Goal: Task Accomplishment & Management: Manage account settings

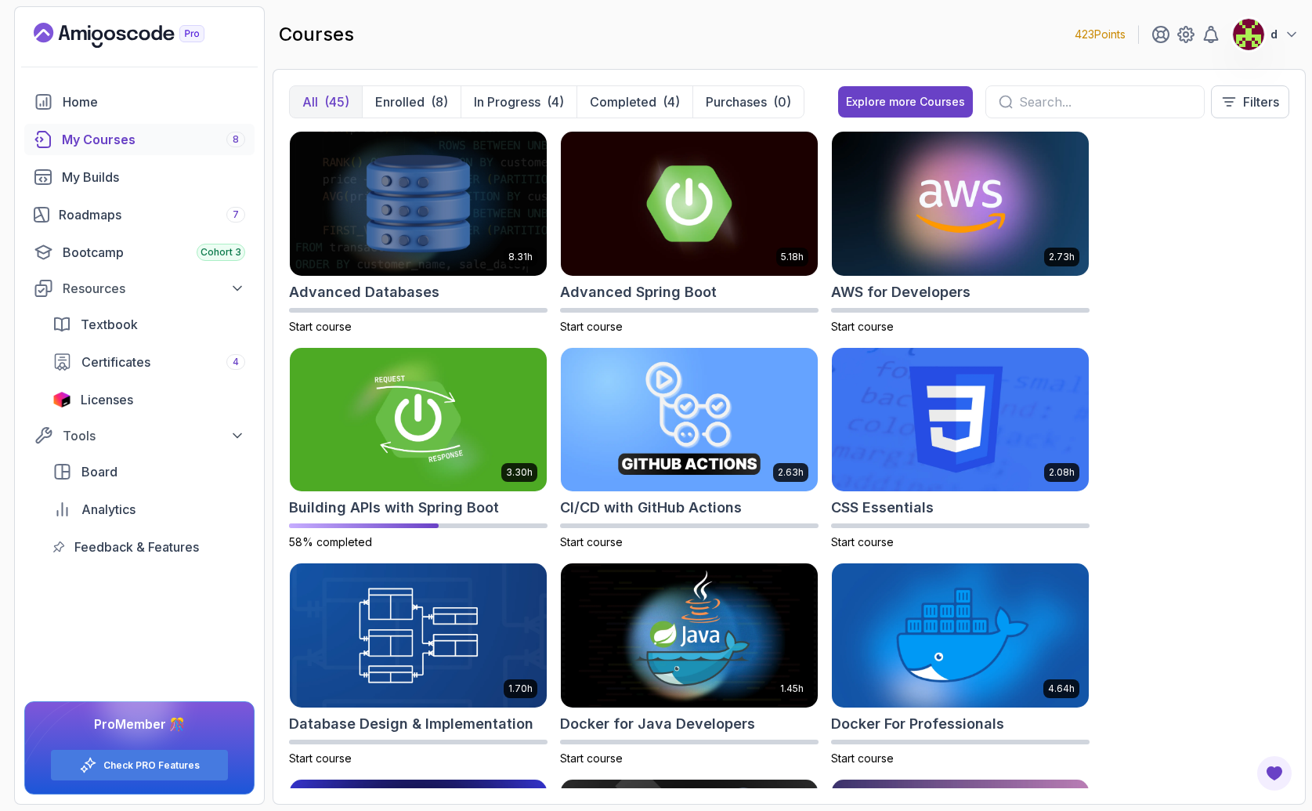
click at [1257, 21] on img at bounding box center [1248, 34] width 31 height 31
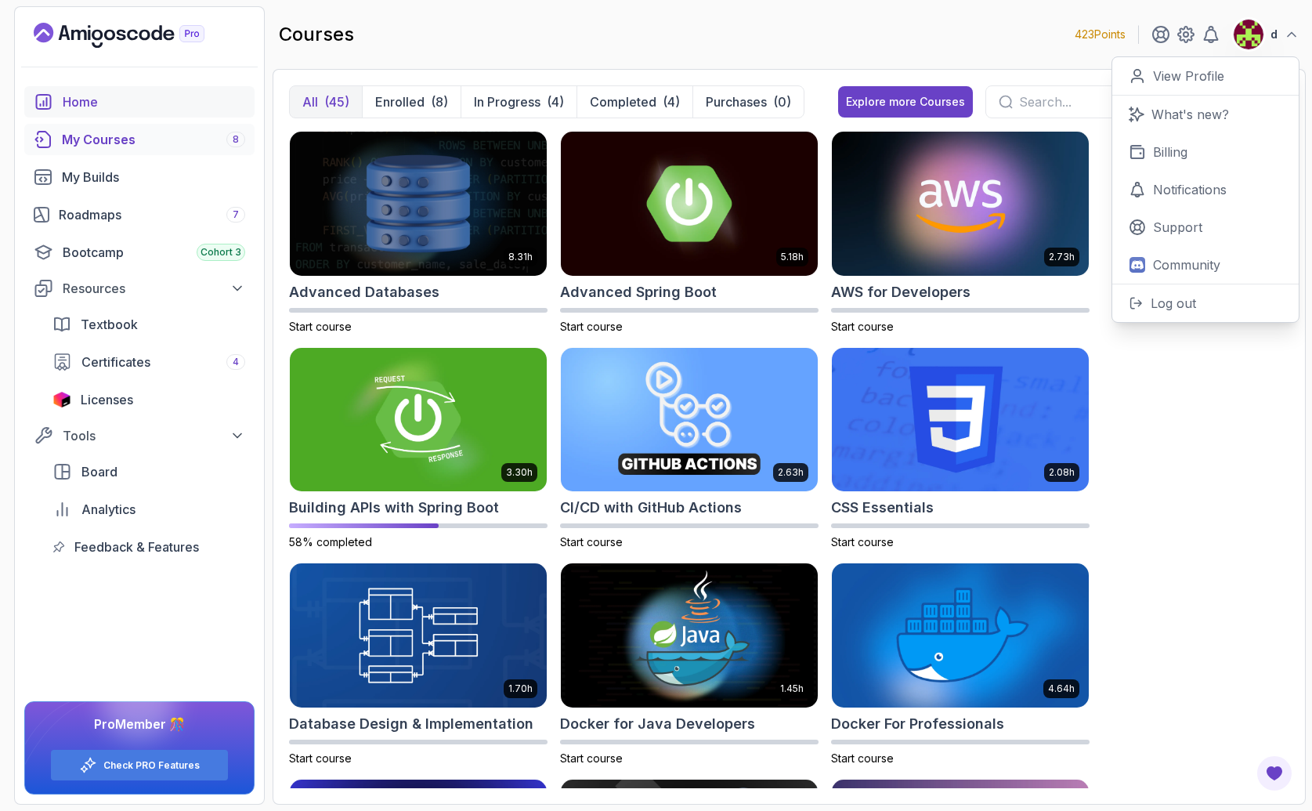
click at [121, 103] on div "Home" at bounding box center [154, 101] width 183 height 19
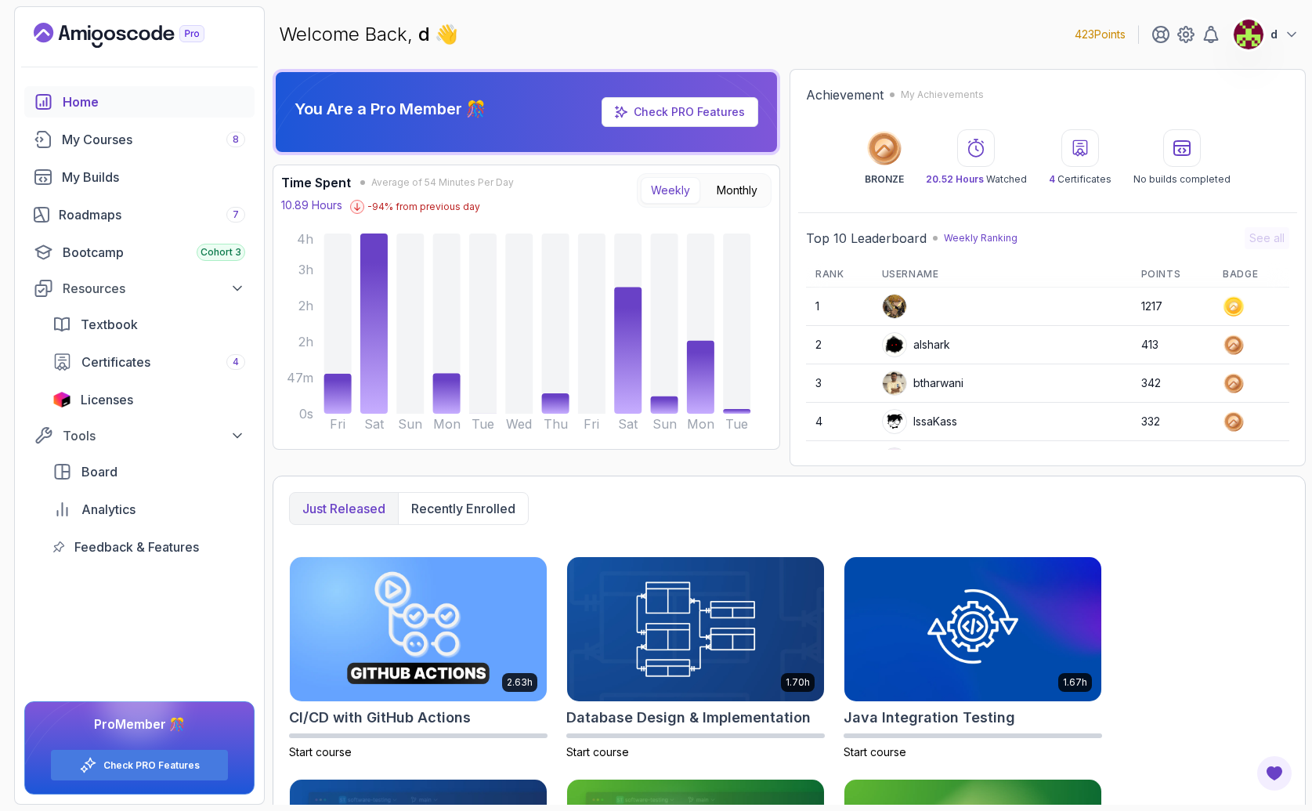
click at [1280, 44] on button "d" at bounding box center [1266, 34] width 67 height 31
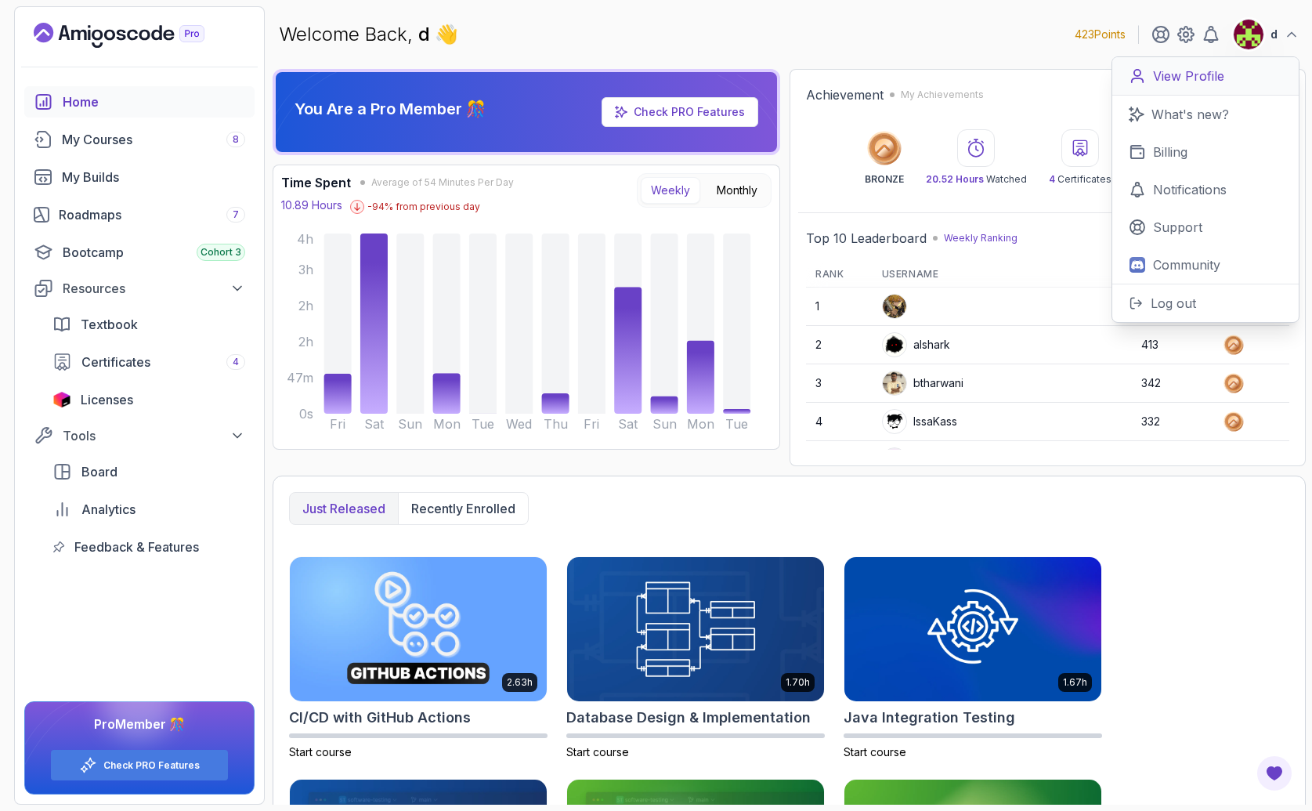
click at [1184, 80] on p "View Profile" at bounding box center [1188, 76] width 71 height 19
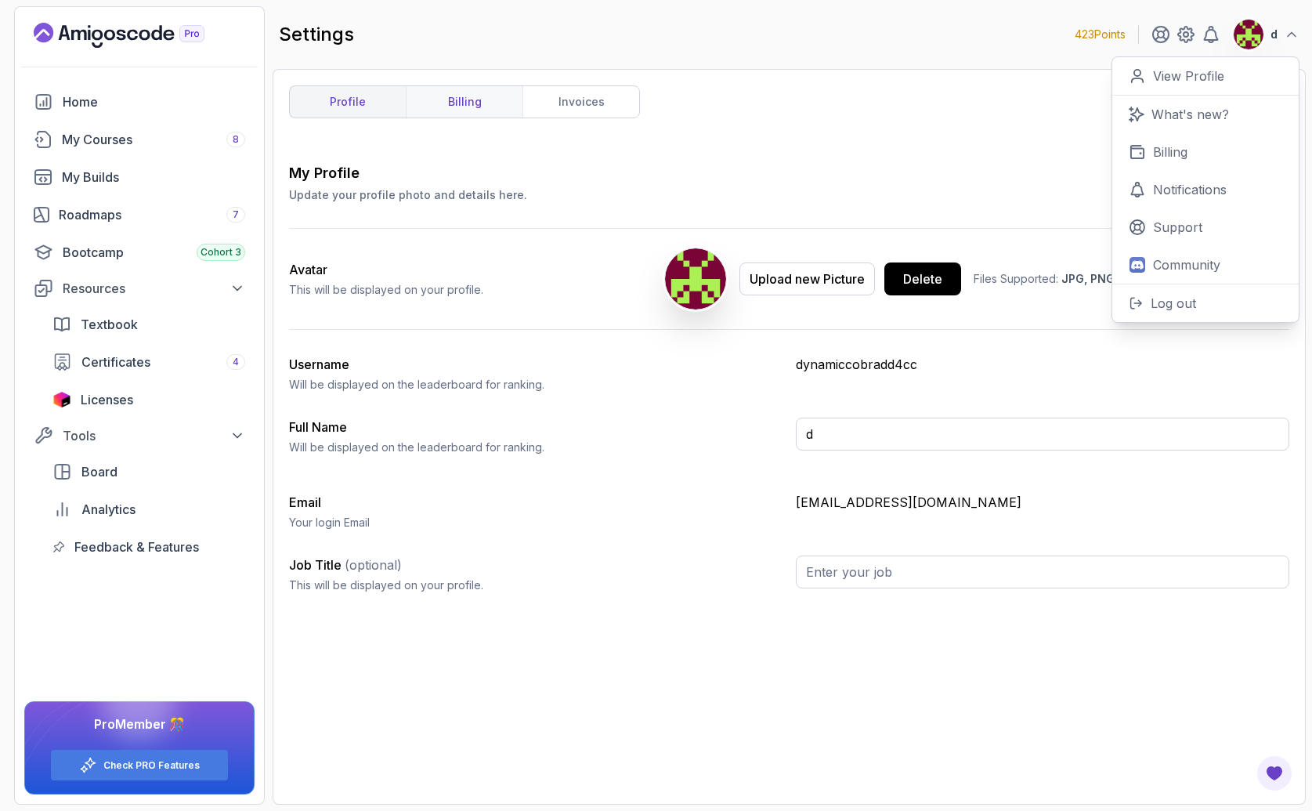
click at [476, 103] on link "billing" at bounding box center [464, 101] width 117 height 31
